Goal: Transaction & Acquisition: Purchase product/service

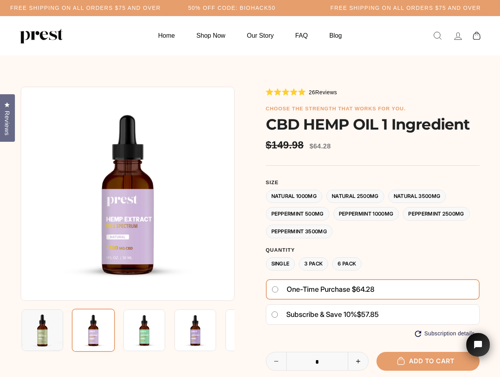
click at [250, 188] on div at bounding box center [250, 282] width 459 height 390
click at [250, 8] on h5 "50% OFF CODE: BIOHACK50" at bounding box center [232, 8] width 88 height 7
click at [128, 193] on img at bounding box center [128, 194] width 214 height 214
click at [128, 330] on img at bounding box center [145, 330] width 42 height 42
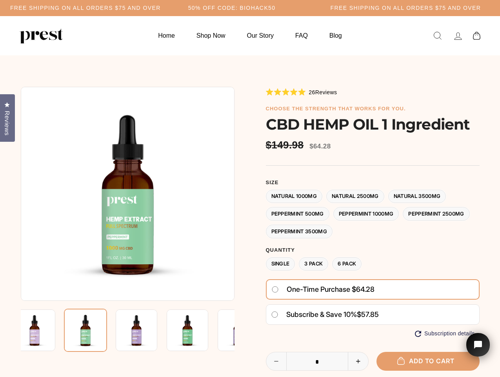
click at [42, 330] on img at bounding box center [35, 330] width 42 height 42
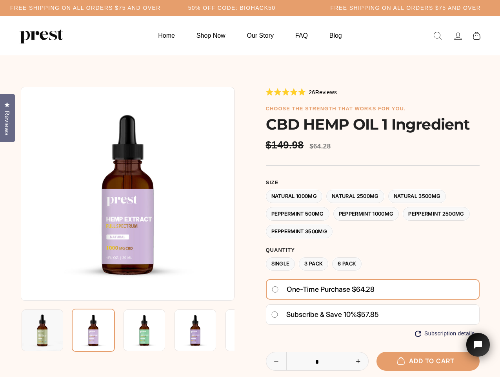
click at [124, 330] on img at bounding box center [145, 330] width 42 height 42
click at [93, 330] on img at bounding box center [93, 329] width 43 height 43
click at [144, 330] on img at bounding box center [145, 330] width 42 height 42
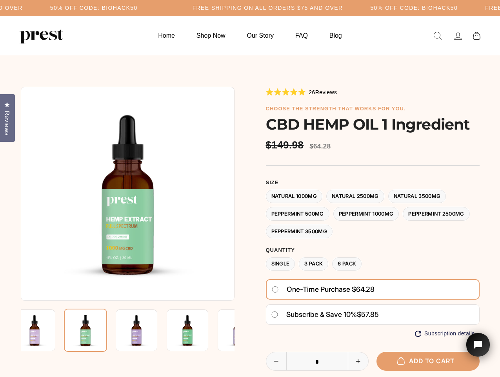
click at [107, 330] on img at bounding box center [85, 329] width 43 height 43
